Goal: Navigation & Orientation: Understand site structure

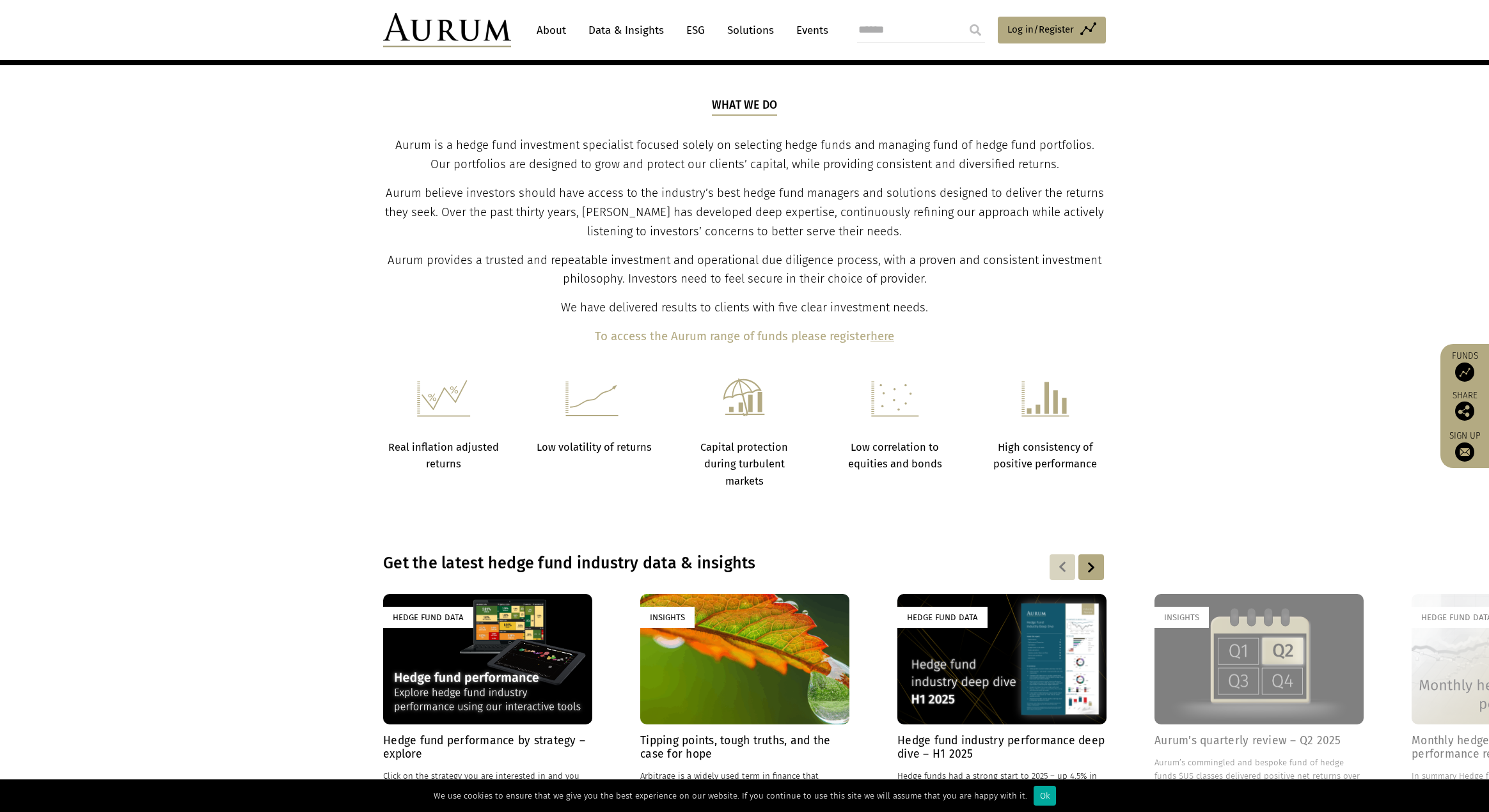
scroll to position [618, 0]
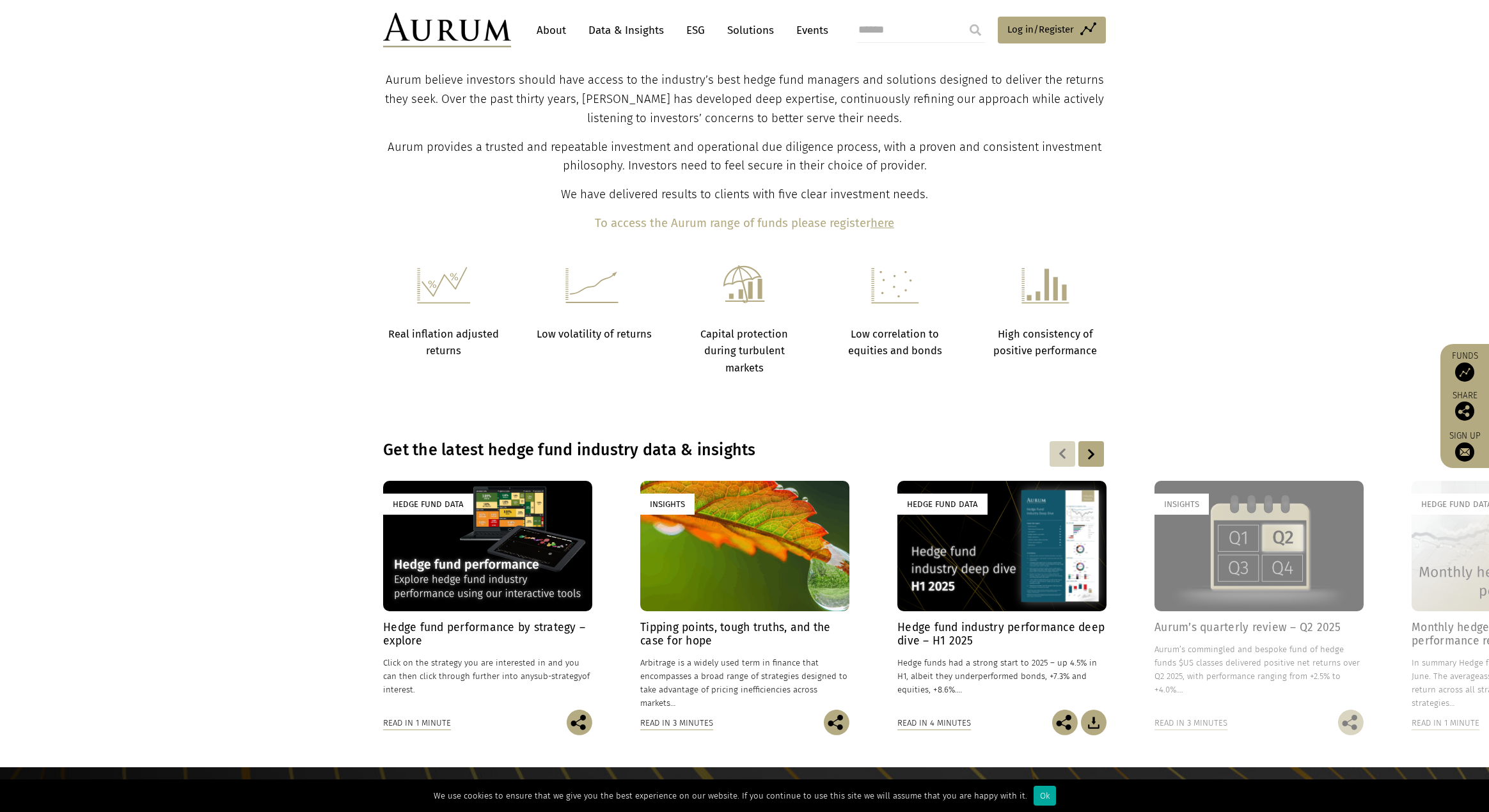
click at [1377, 245] on section "What we do Aurum is a hedge fund investment specialist focused solely on select…" at bounding box center [744, 109] width 1489 height 313
click at [1019, 423] on section "Get the latest hedge fund industry data & insights Hedge Fund Data Hedge fund p…" at bounding box center [744, 588] width 1489 height 359
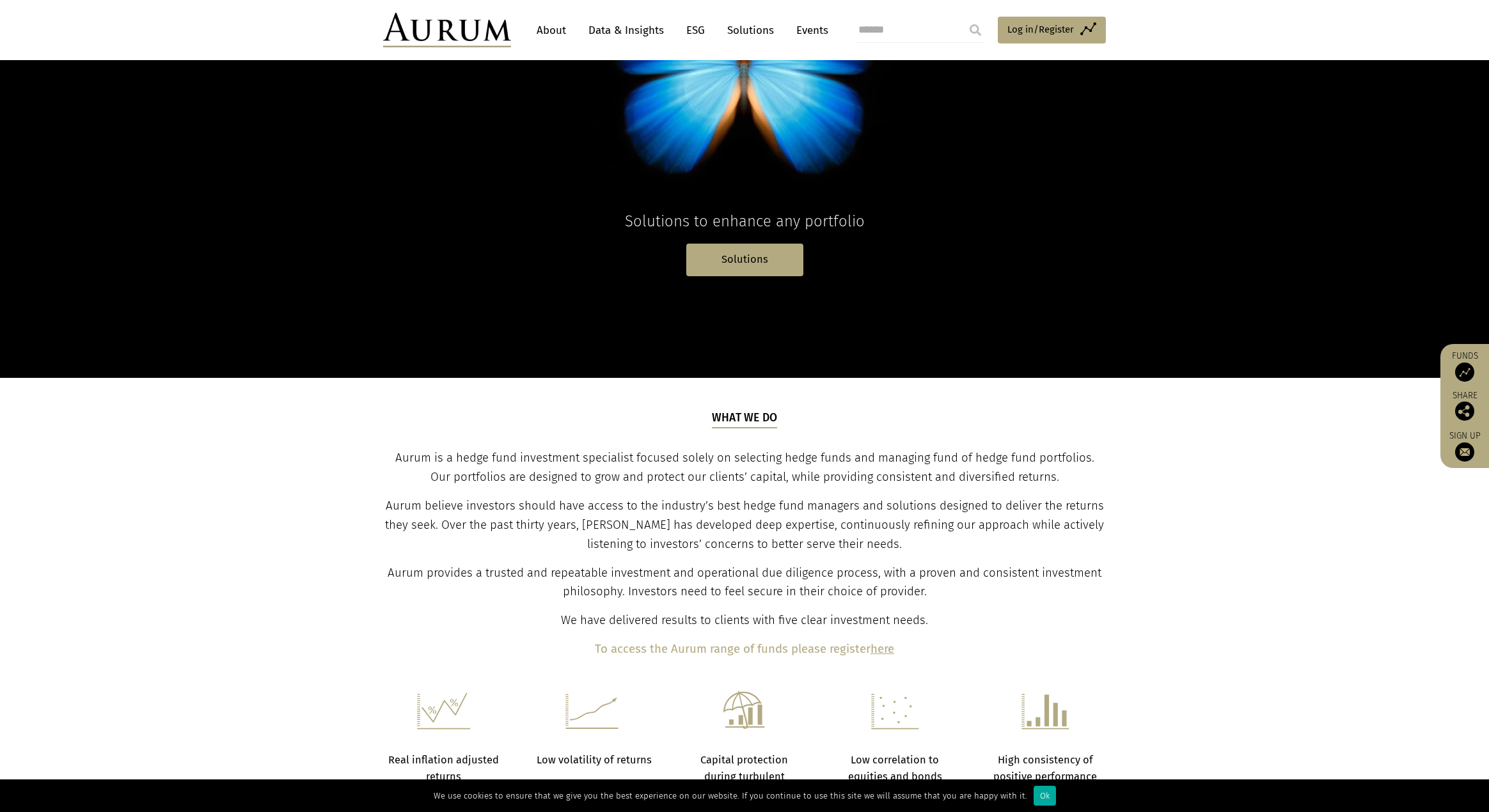
scroll to position [0, 0]
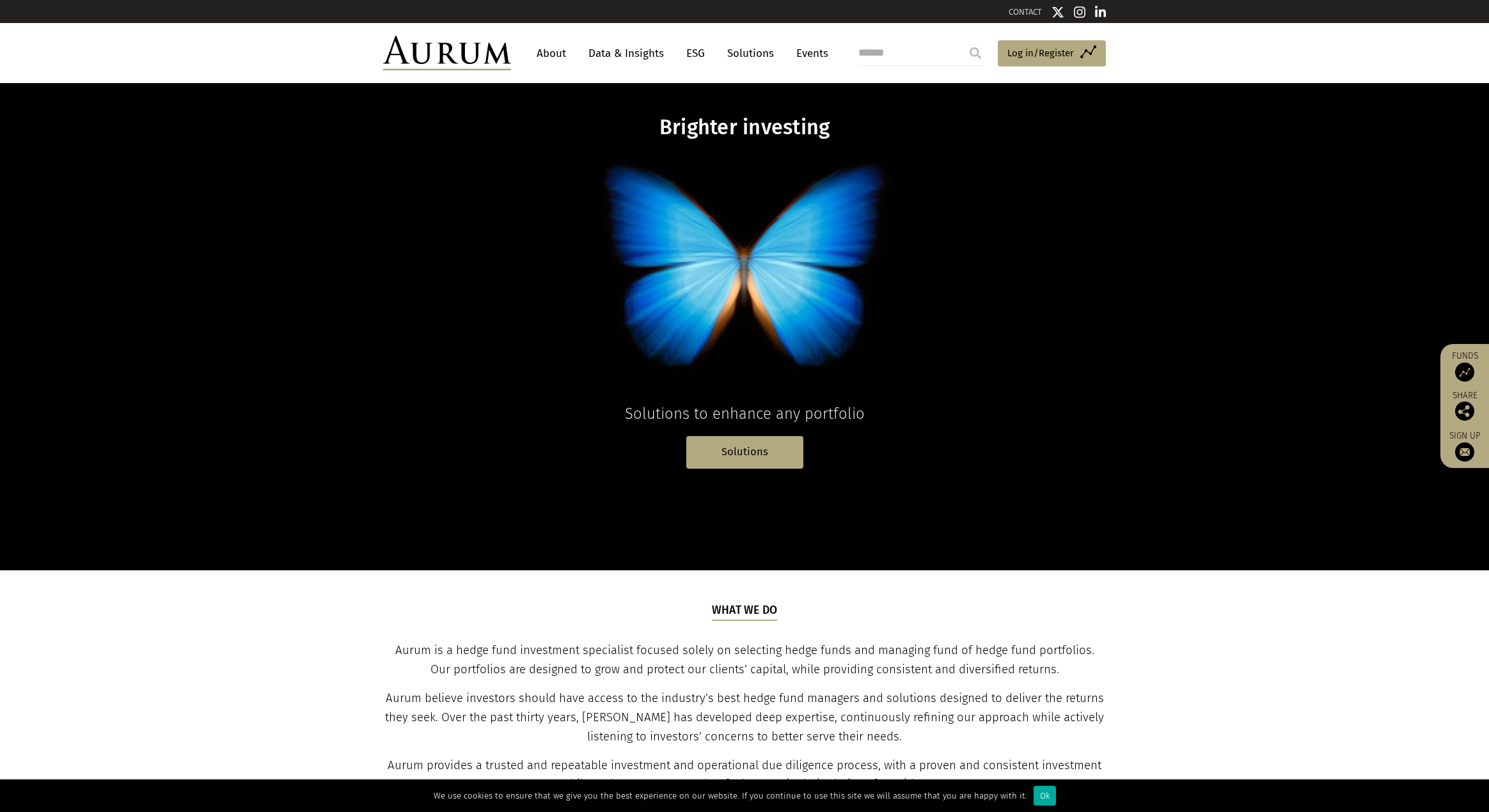
click at [562, 58] on link "About" at bounding box center [551, 53] width 42 height 23
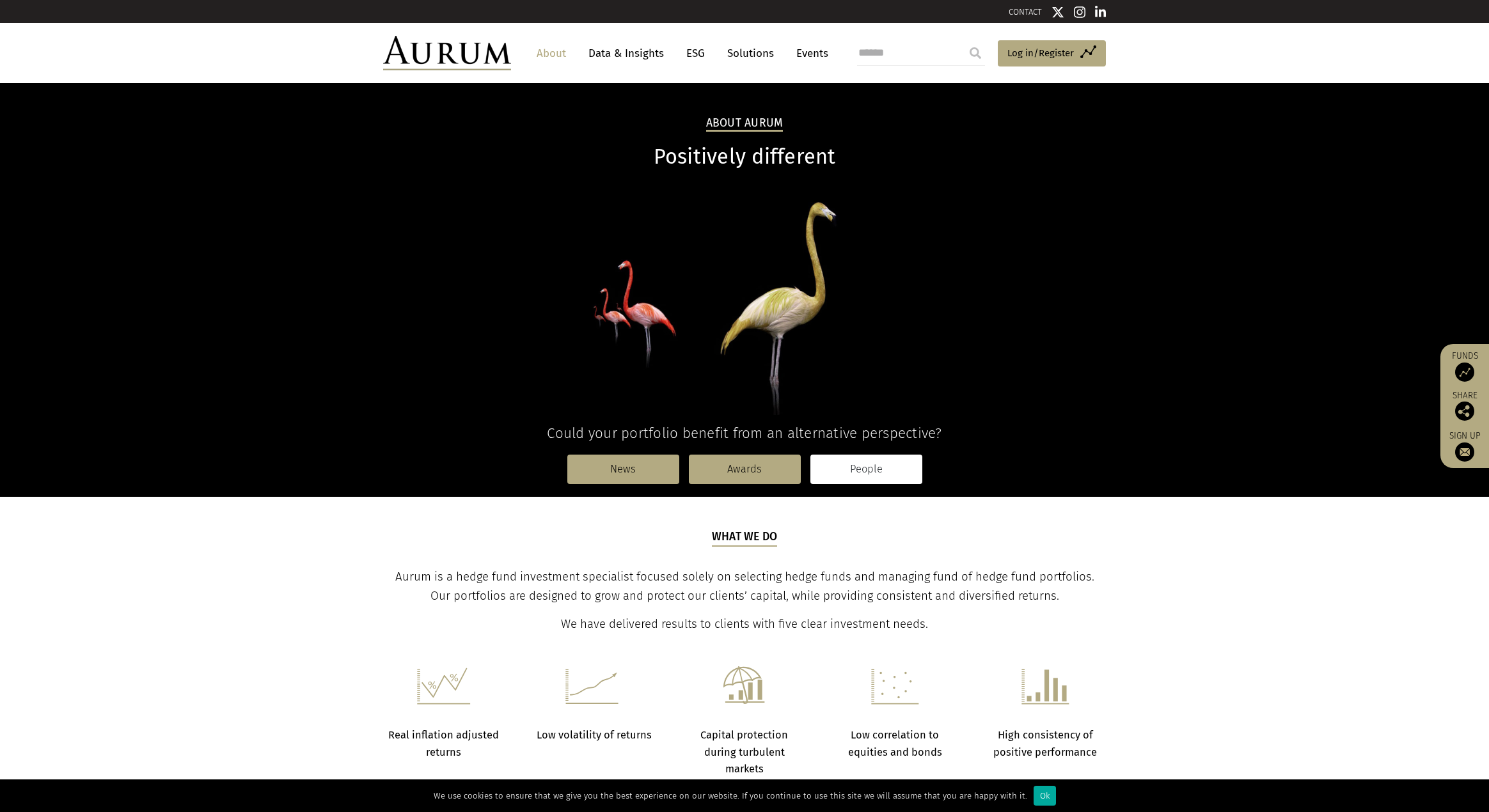
click at [860, 479] on link "People" at bounding box center [866, 469] width 112 height 29
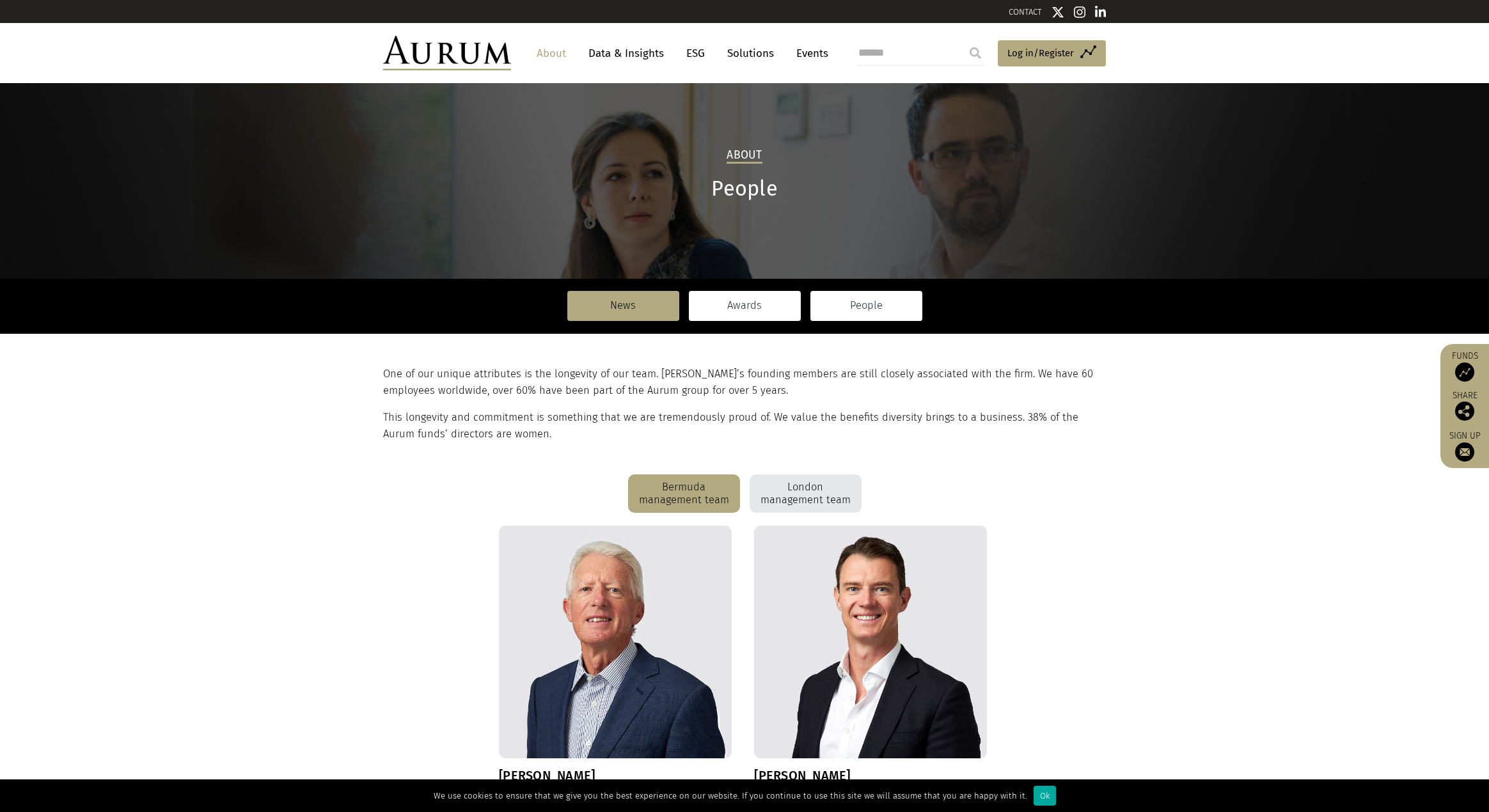
click at [743, 302] on link "Awards" at bounding box center [745, 305] width 112 height 29
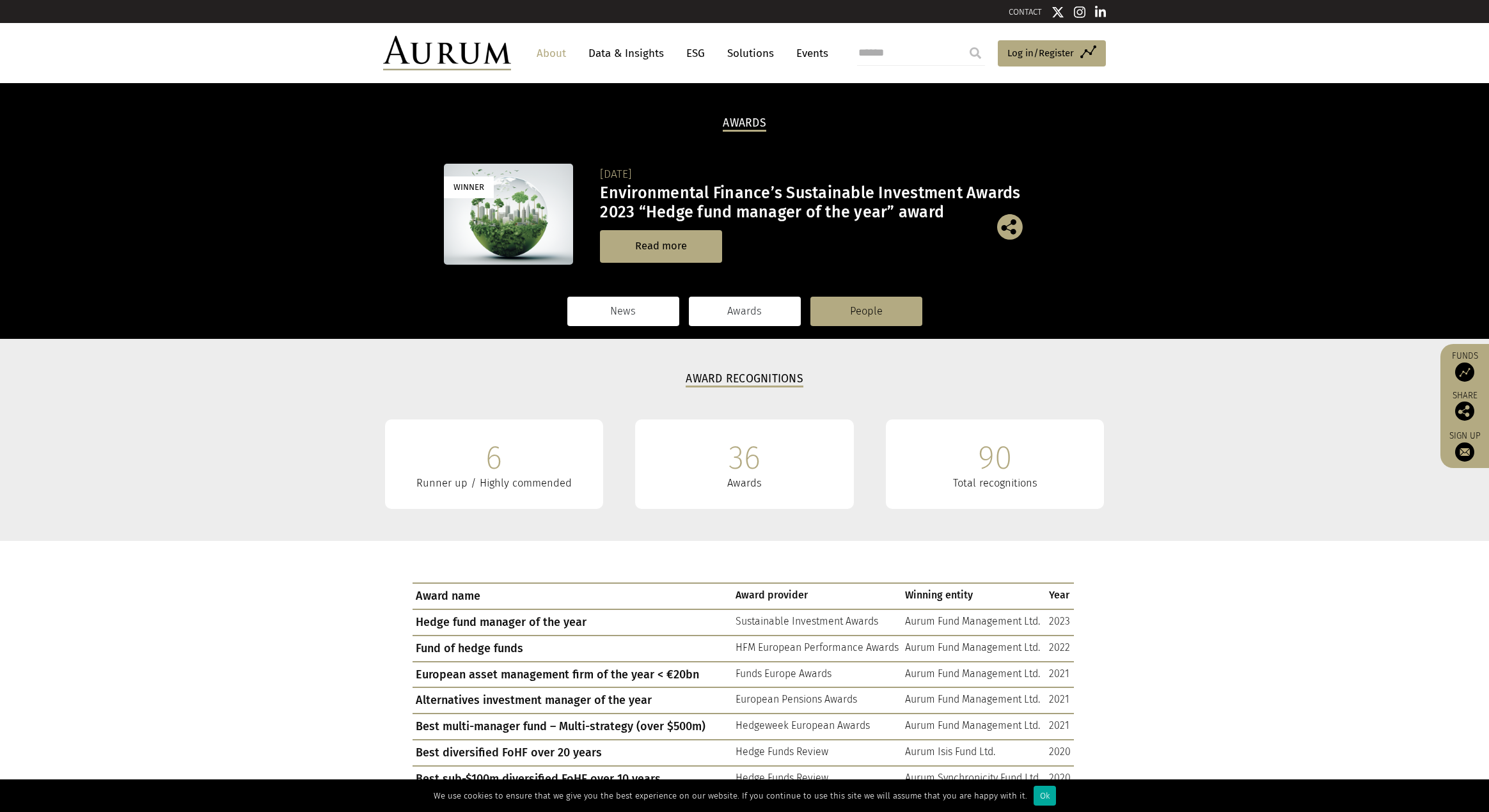
click at [637, 311] on link "News" at bounding box center [623, 311] width 112 height 29
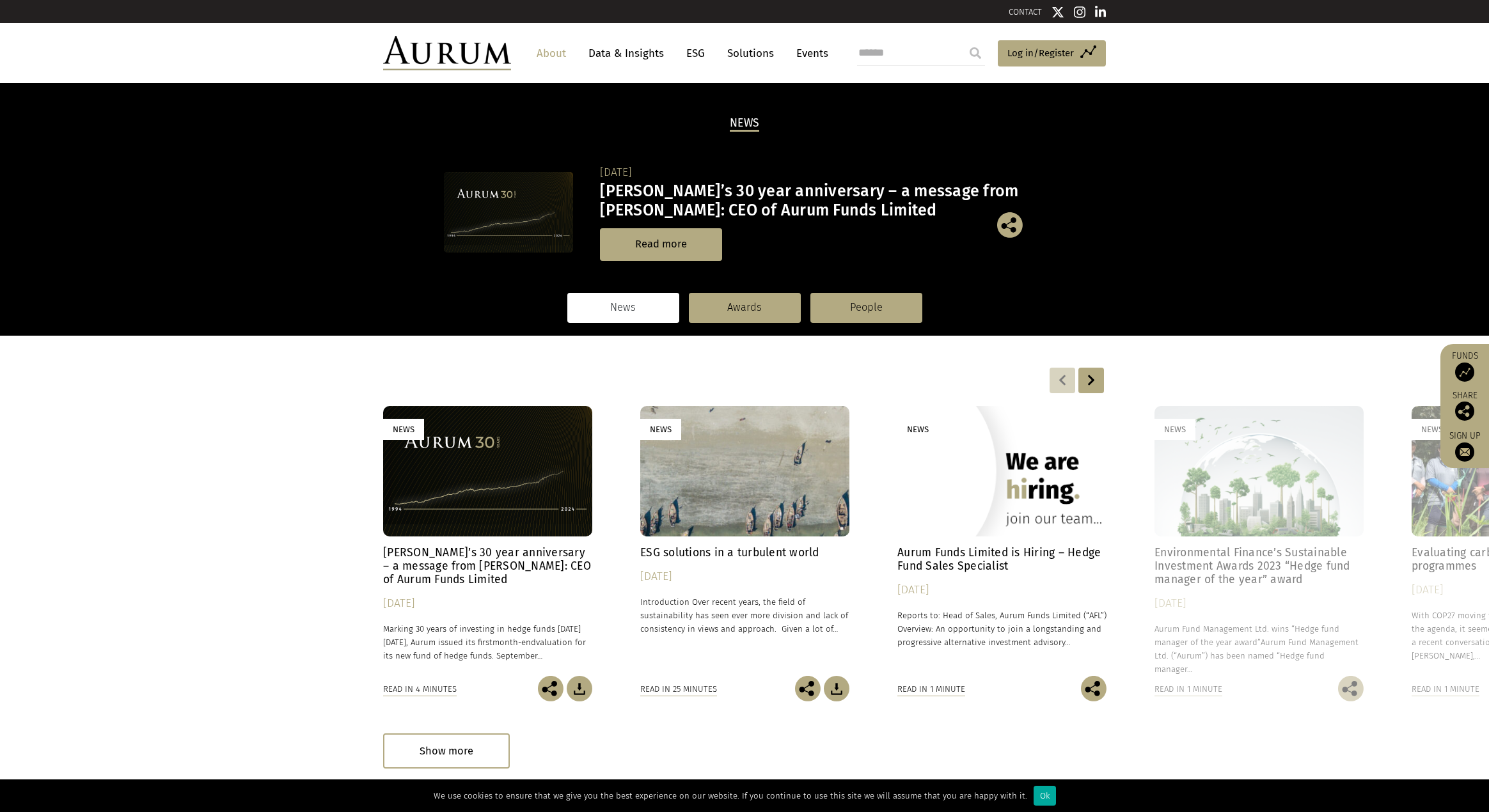
click at [490, 59] on img at bounding box center [446, 52] width 128 height 34
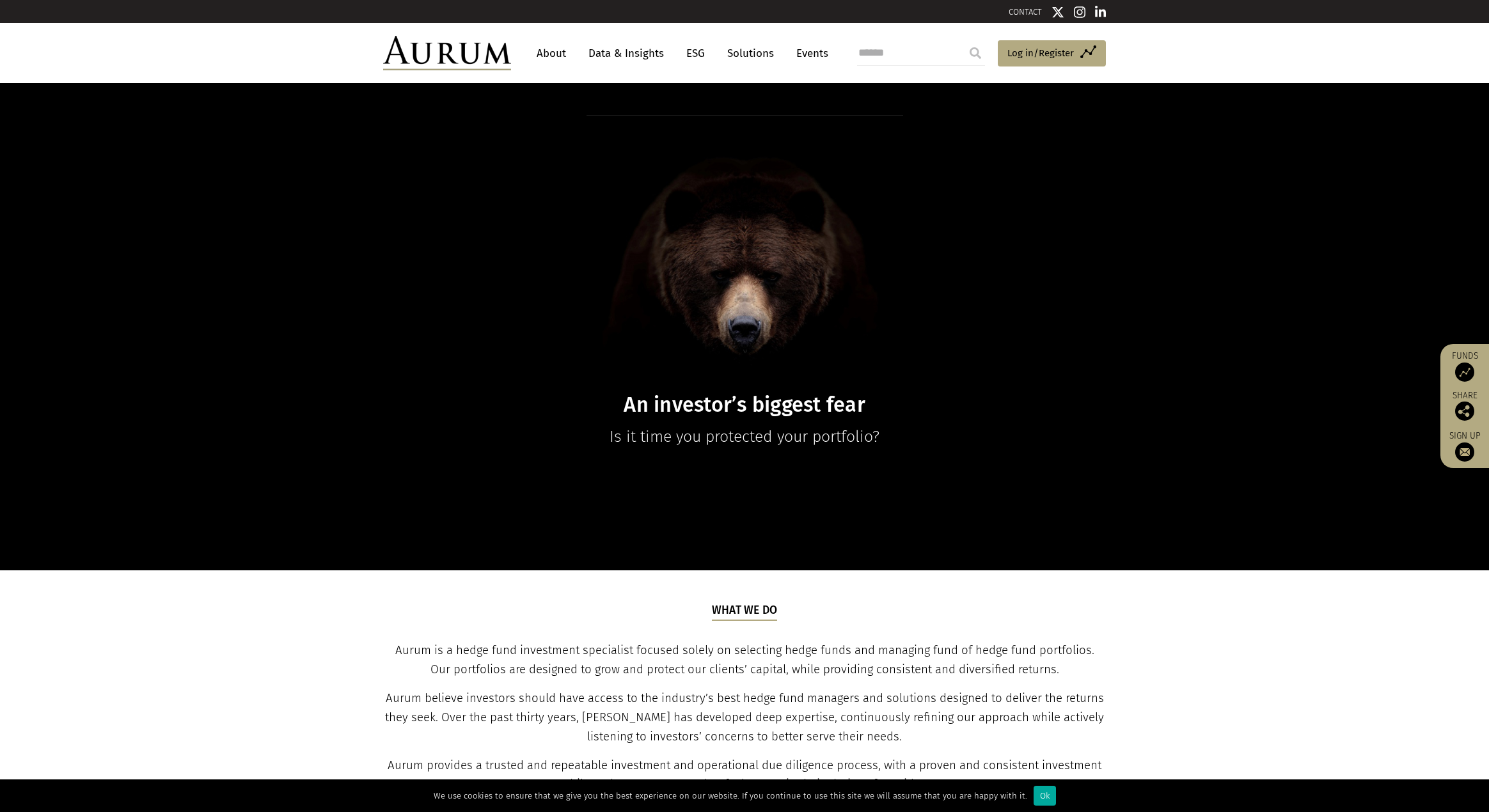
click at [762, 45] on link "Solutions" at bounding box center [751, 53] width 60 height 23
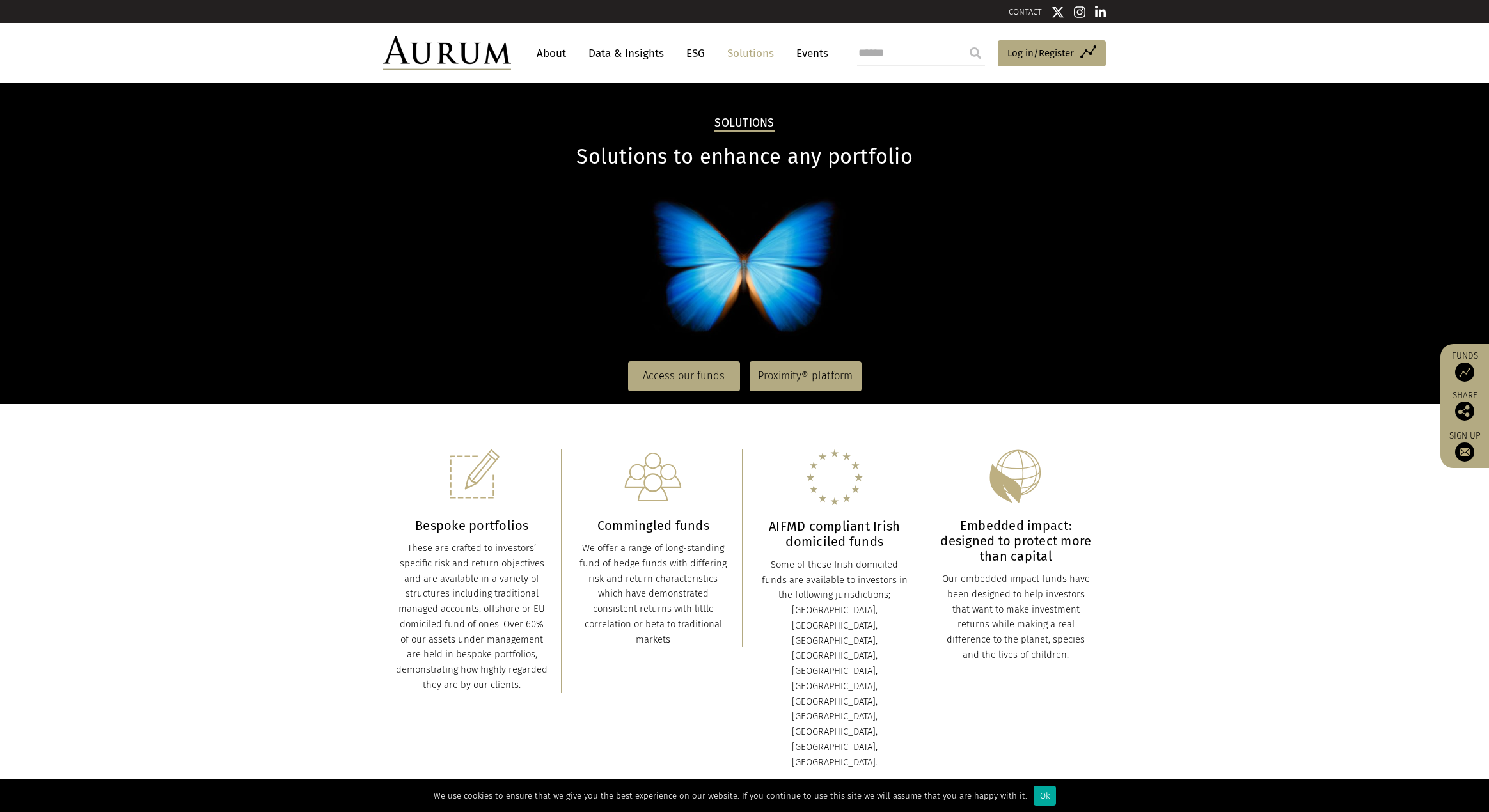
click at [477, 51] on img at bounding box center [446, 52] width 128 height 34
